Goal: Find specific page/section: Find specific page/section

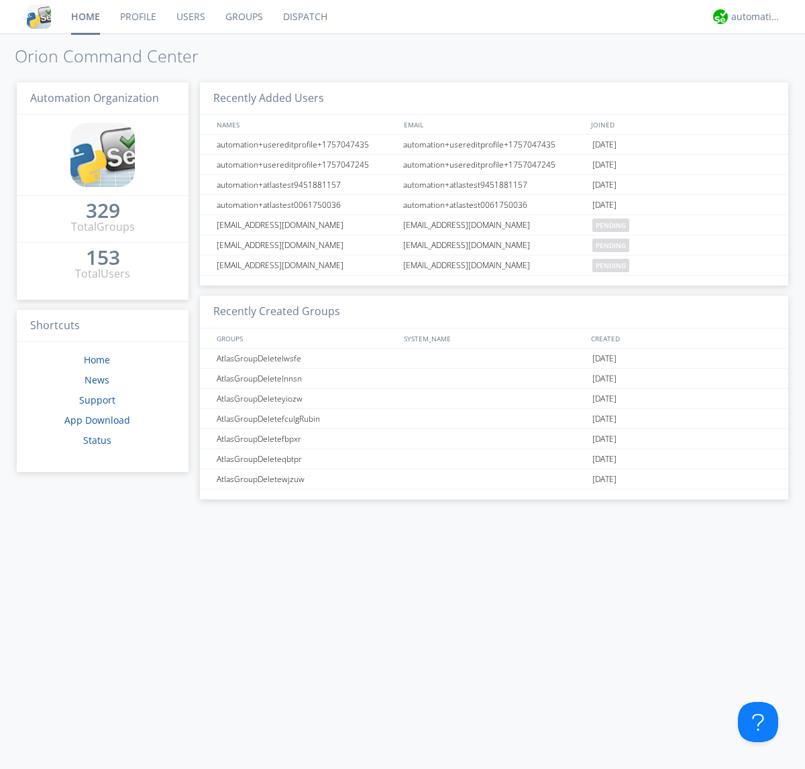
click at [304, 17] on link "Dispatch" at bounding box center [305, 17] width 64 height 34
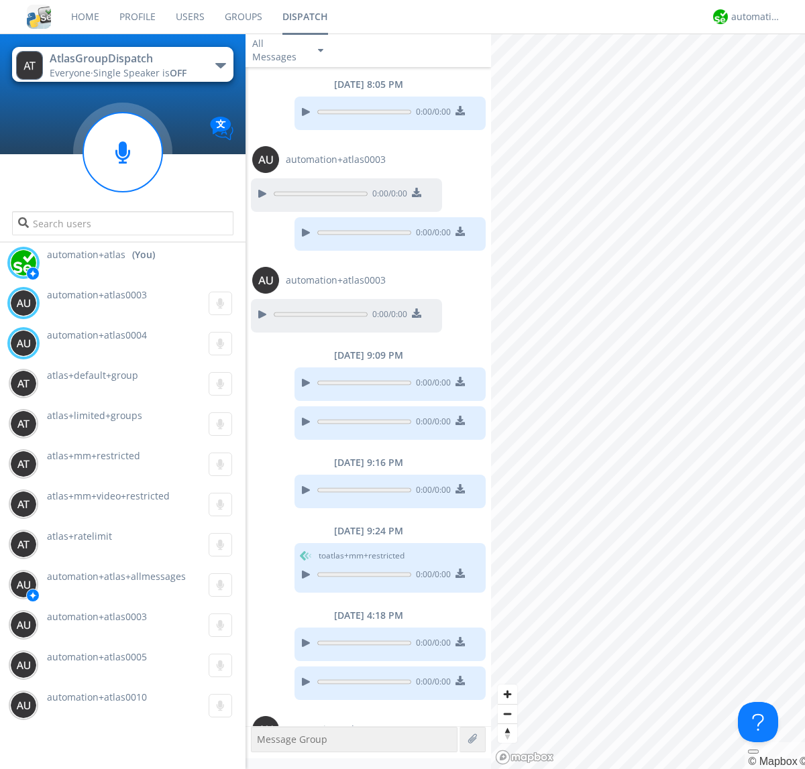
scroll to position [61, 0]
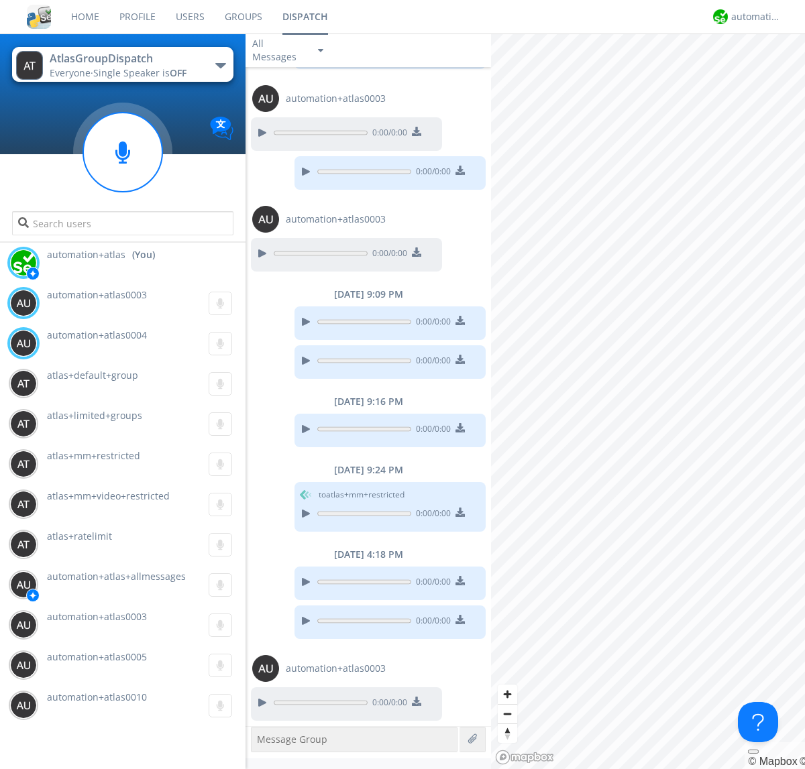
click at [220, 65] on div "button" at bounding box center [220, 65] width 11 height 5
click at [0, 0] on span "AtlasGroupDispatch2" at bounding box center [0, 0] width 0 height 0
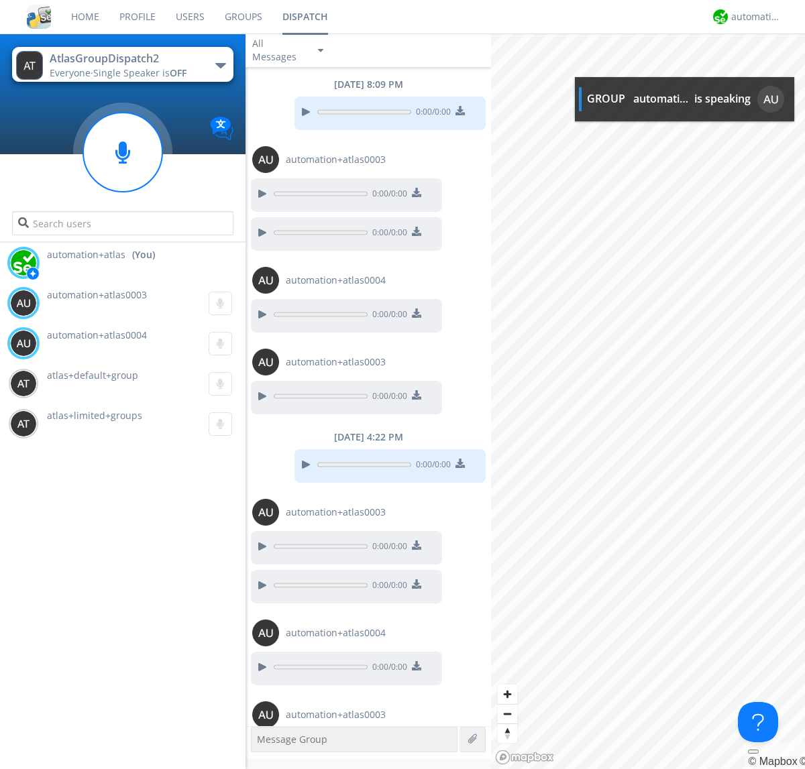
scroll to position [46, 0]
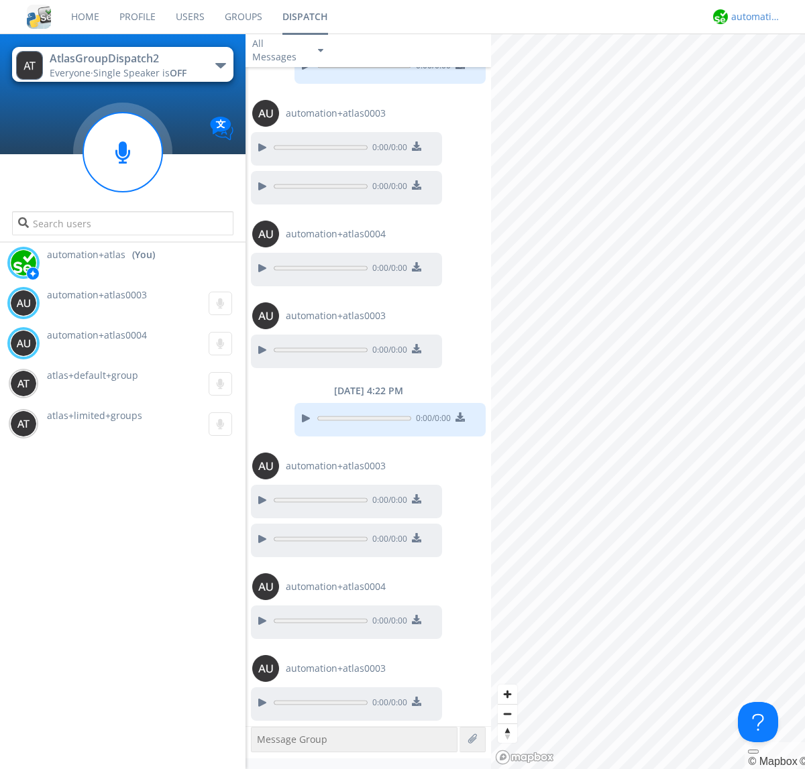
click at [752, 17] on div "automation+atlas" at bounding box center [756, 16] width 50 height 13
